Goal: Contribute content: Add original content to the website for others to see

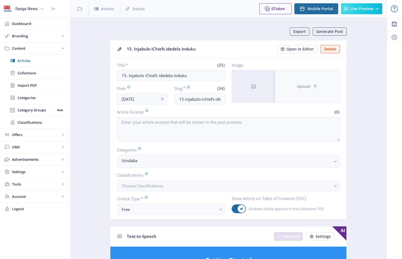
click at [290, 82] on button "Upload" at bounding box center [307, 86] width 65 height 32
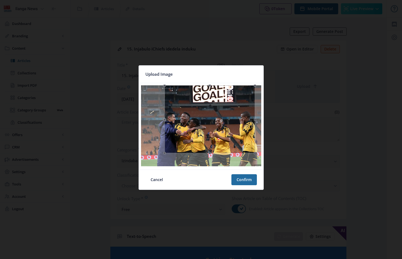
drag, startPoint x: 147, startPoint y: 127, endPoint x: 165, endPoint y: 129, distance: 17.6
click at [165, 129] on span at bounding box center [165, 119] width 6 height 62
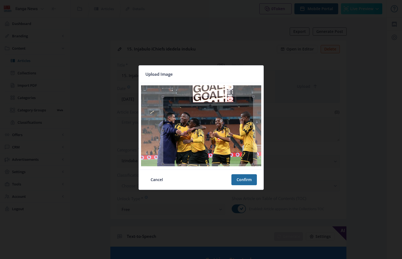
drag, startPoint x: 218, startPoint y: 116, endPoint x: 216, endPoint y: 127, distance: 11.1
click at [216, 127] on div at bounding box center [208, 130] width 90 height 68
drag, startPoint x: 161, startPoint y: 131, endPoint x: 152, endPoint y: 132, distance: 8.8
click at [152, 132] on div at bounding box center [201, 126] width 120 height 82
click at [244, 178] on button "Confirm" at bounding box center [244, 179] width 25 height 11
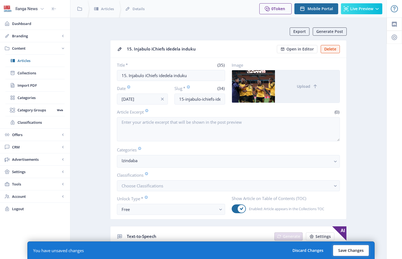
click at [353, 251] on button "Save Changes" at bounding box center [351, 250] width 36 height 11
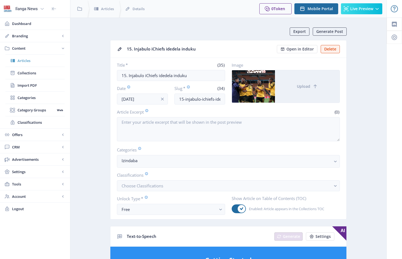
click at [27, 61] on span "Articles" at bounding box center [41, 60] width 47 height 5
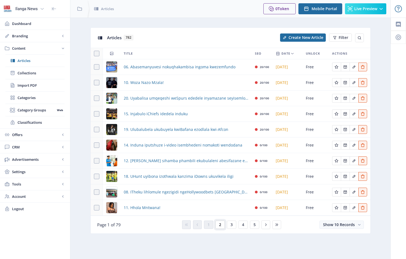
click at [222, 225] on button "2" at bounding box center [220, 224] width 9 height 8
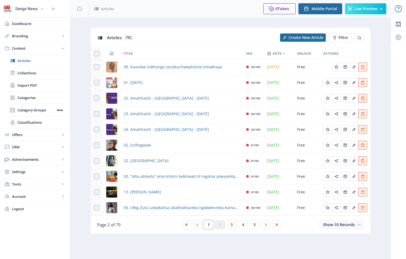
click at [209, 224] on span "1" at bounding box center [209, 224] width 2 height 4
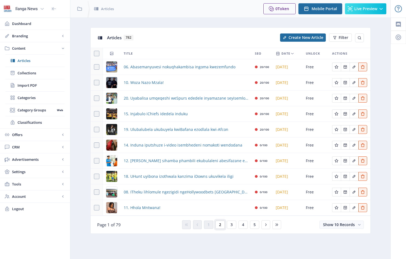
click at [220, 225] on span "2" at bounding box center [220, 224] width 2 height 4
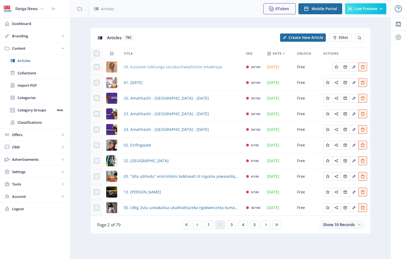
click at [136, 67] on span "09. Kuvulwe isikhungo sezobuchwepheshe emakhaya" at bounding box center [173, 67] width 98 height 7
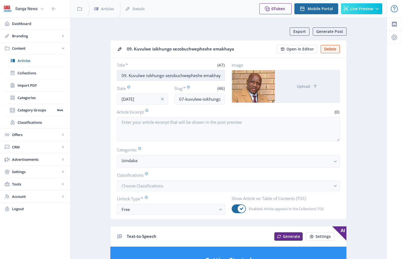
click at [126, 75] on input "09. Kuvulwe isikhungo sezobuchwepheshe emakhaya" at bounding box center [171, 75] width 108 height 11
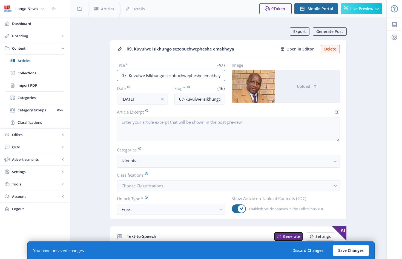
type input "07. Kuvulwe isikhungo sezobuchwepheshe emakhaya"
click at [354, 251] on button "Save Changes" at bounding box center [351, 250] width 36 height 11
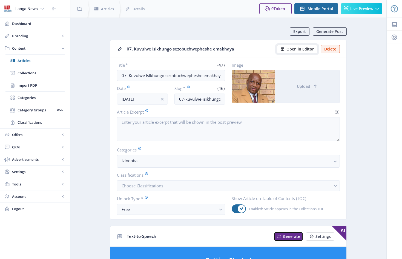
click at [305, 50] on span "Open in Editor" at bounding box center [300, 49] width 27 height 4
click at [27, 62] on span "Articles" at bounding box center [41, 60] width 47 height 5
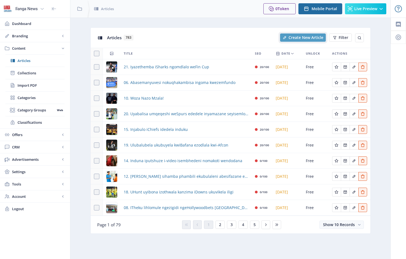
click at [308, 38] on span "Create New Article" at bounding box center [306, 37] width 35 height 4
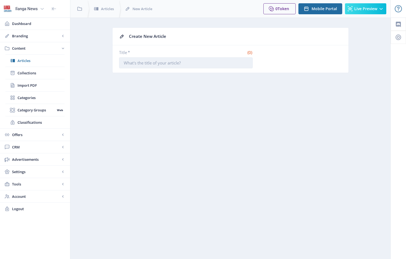
click at [129, 62] on input "Title *" at bounding box center [186, 62] width 134 height 11
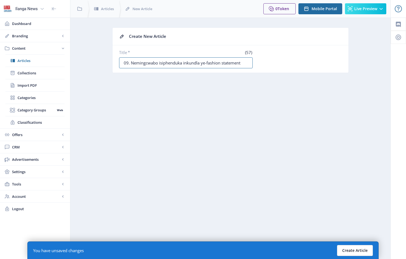
type input "09. Nemingcwabo isiphenduka inkundla ye-fashion statement"
click at [356, 249] on button "Create Article" at bounding box center [355, 250] width 36 height 11
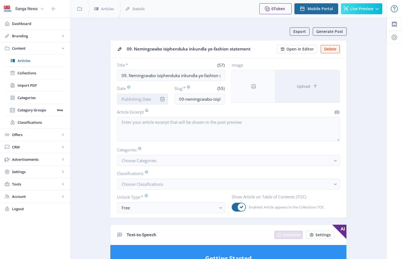
click at [155, 97] on input "Date" at bounding box center [142, 98] width 51 height 11
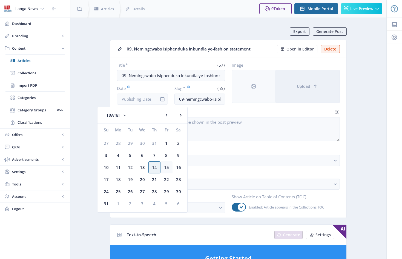
click at [167, 167] on div "15" at bounding box center [167, 167] width 12 height 12
type input "[DATE]"
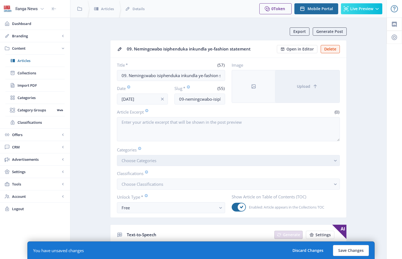
click at [175, 163] on button "Choose Categories" at bounding box center [228, 160] width 223 height 11
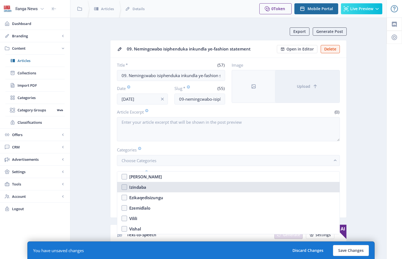
click at [123, 187] on nb-option "Izindaba" at bounding box center [228, 187] width 223 height 10
checkbox input "true"
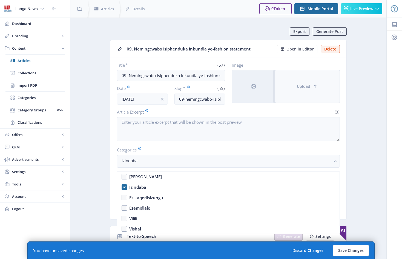
click at [295, 82] on button "Upload" at bounding box center [307, 86] width 65 height 32
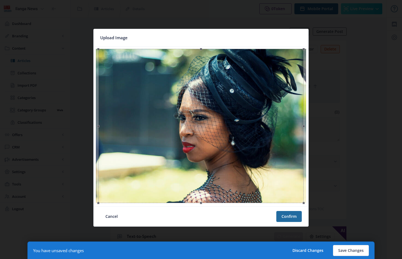
drag, startPoint x: 99, startPoint y: 127, endPoint x: 96, endPoint y: 131, distance: 5.1
click at [96, 131] on span at bounding box center [98, 126] width 6 height 148
click at [289, 215] on button "Confirm" at bounding box center [288, 216] width 25 height 11
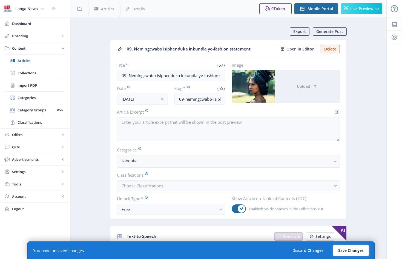
click at [349, 250] on button "Save Changes" at bounding box center [351, 250] width 36 height 11
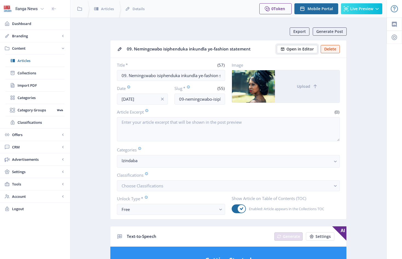
click at [299, 49] on span "Open in Editor" at bounding box center [300, 49] width 27 height 4
